Goal: Task Accomplishment & Management: Manage account settings

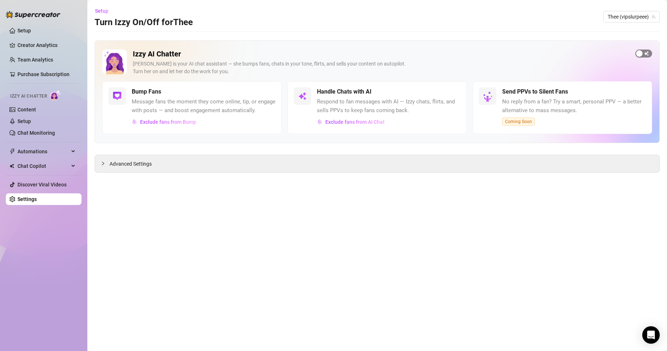
click at [640, 52] on div "button" at bounding box center [639, 53] width 7 height 7
click at [455, 91] on div "button" at bounding box center [456, 91] width 7 height 7
click at [453, 92] on span "button" at bounding box center [452, 92] width 16 height 8
click at [101, 165] on icon "collapsed" at bounding box center [103, 163] width 4 height 4
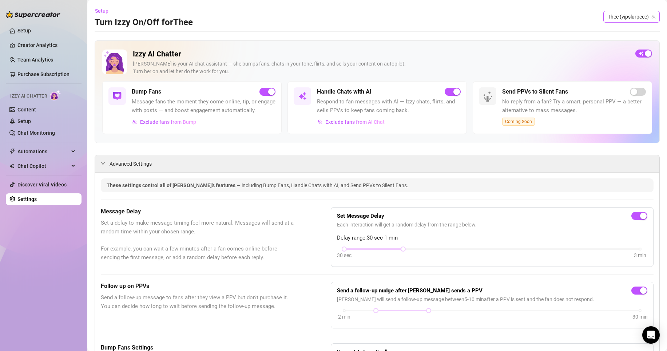
click at [614, 19] on span "Thee (vipslurpeee)" at bounding box center [631, 16] width 48 height 11
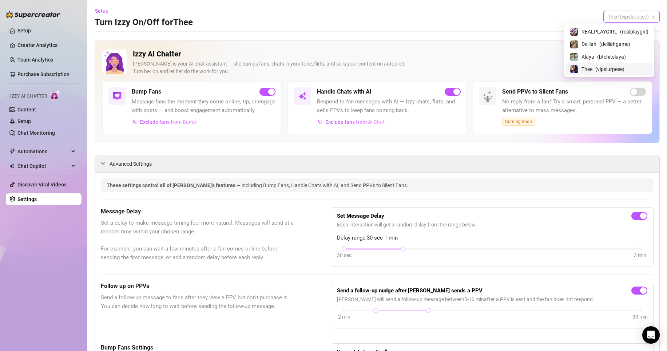
click at [596, 69] on span "( vipslurpeee )" at bounding box center [609, 69] width 29 height 8
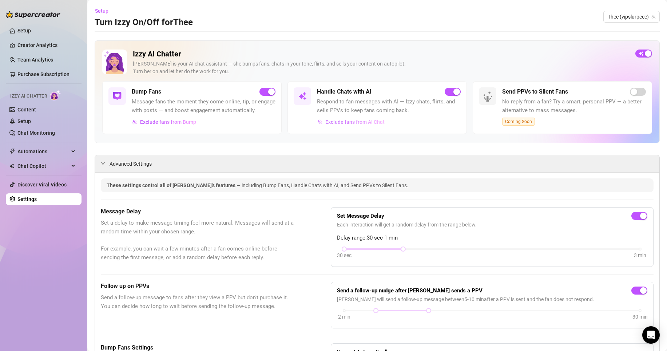
click at [371, 117] on button "Exclude fans from AI Chat" at bounding box center [351, 122] width 68 height 12
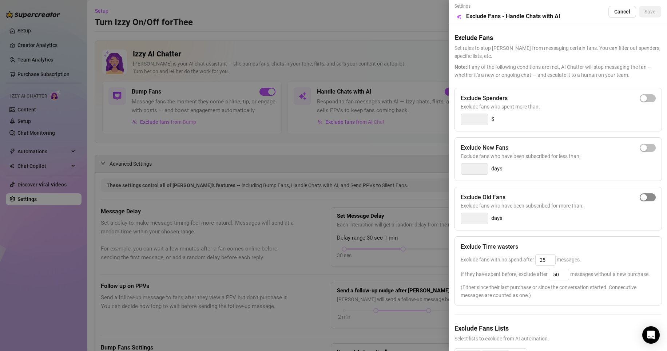
click at [640, 198] on div "button" at bounding box center [643, 197] width 7 height 7
type input "14"
drag, startPoint x: 482, startPoint y: 220, endPoint x: 396, endPoint y: 213, distance: 86.4
click at [396, 213] on div "Settings Preview Exclude Fans - Handle Chats with AI Cancel Save Exclude Fans S…" at bounding box center [333, 175] width 667 height 351
click at [647, 8] on button "Save" at bounding box center [650, 12] width 22 height 12
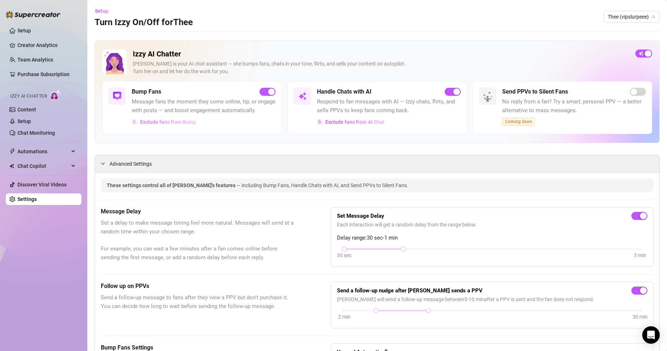
click at [189, 125] on span "Exclude fans from Bump" at bounding box center [168, 122] width 56 height 6
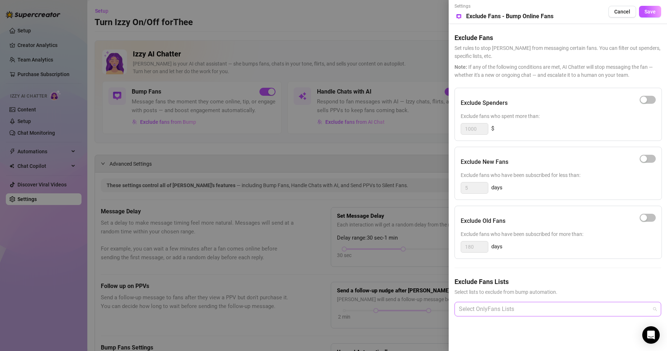
click at [565, 311] on div at bounding box center [554, 308] width 196 height 13
click at [583, 117] on span "Exclude fans who spent more than:" at bounding box center [557, 116] width 195 height 8
click at [644, 217] on div "button" at bounding box center [643, 217] width 7 height 7
click at [645, 99] on div "button" at bounding box center [643, 99] width 7 height 7
drag, startPoint x: 469, startPoint y: 128, endPoint x: 432, endPoint y: 130, distance: 36.8
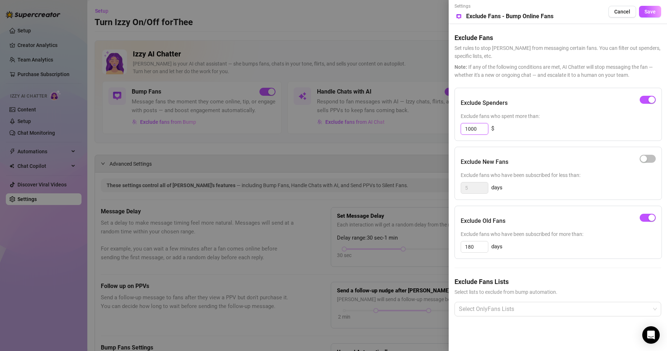
click at [432, 130] on div "Settings Preview Exclude Fans - Bump Online Fans Cancel Save Exclude Fans Set r…" at bounding box center [333, 175] width 667 height 351
type input "1"
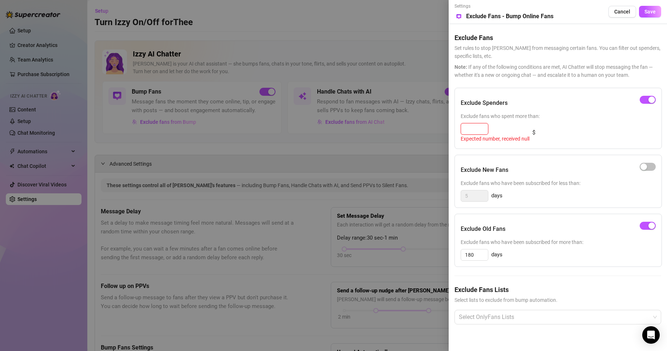
type input "0"
click at [643, 103] on span "button" at bounding box center [647, 100] width 16 height 8
click at [650, 12] on span "Save" at bounding box center [649, 12] width 11 height 6
click at [648, 14] on span "Save" at bounding box center [649, 12] width 11 height 6
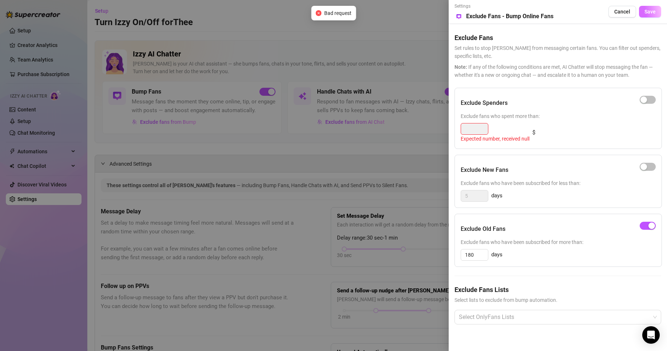
click at [648, 14] on span "Save" at bounding box center [649, 12] width 11 height 6
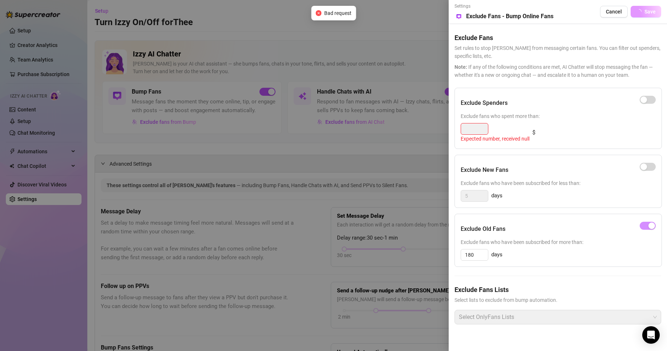
click at [648, 14] on span "Save" at bounding box center [649, 12] width 11 height 6
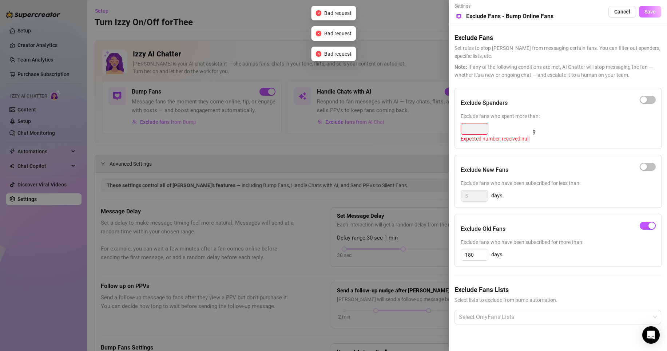
click at [648, 14] on span "Save" at bounding box center [649, 12] width 11 height 6
click at [644, 97] on div "button" at bounding box center [643, 99] width 7 height 7
click at [644, 97] on span "button" at bounding box center [647, 100] width 16 height 8
click at [650, 13] on span "Save" at bounding box center [649, 12] width 11 height 6
click at [467, 118] on span "Exclude fans who spent more than:" at bounding box center [557, 116] width 195 height 8
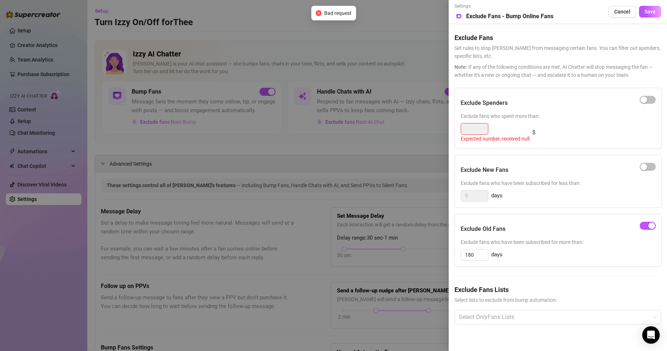
click at [508, 129] on div at bounding box center [494, 129] width 69 height 12
click at [644, 99] on div "button" at bounding box center [643, 99] width 7 height 7
click at [616, 13] on span "Cancel" at bounding box center [622, 12] width 16 height 6
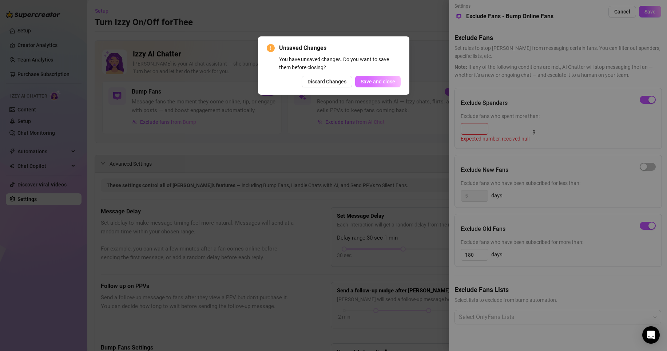
click at [383, 83] on span "Save and close" at bounding box center [377, 82] width 35 height 6
click at [479, 130] on div "Unsaved Changes You have unsaved changes. Do you want to save them before closi…" at bounding box center [333, 175] width 667 height 351
click at [334, 84] on span "Discard Changes" at bounding box center [326, 82] width 39 height 6
